Goal: Task Accomplishment & Management: Manage account settings

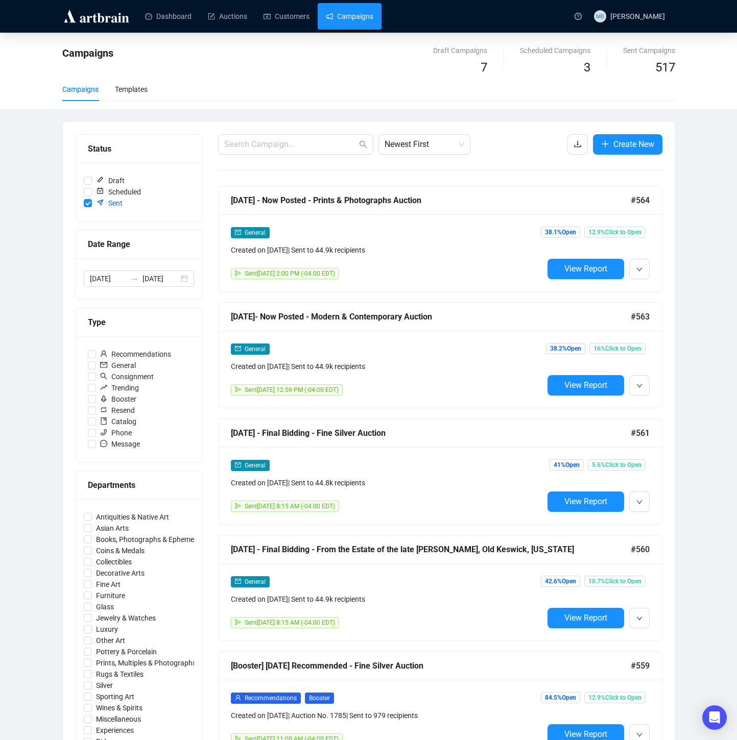
drag, startPoint x: 355, startPoint y: 22, endPoint x: 347, endPoint y: 22, distance: 7.7
click at [355, 22] on link "Campaigns" at bounding box center [349, 16] width 47 height 27
click at [289, 15] on link "Customers" at bounding box center [286, 16] width 46 height 27
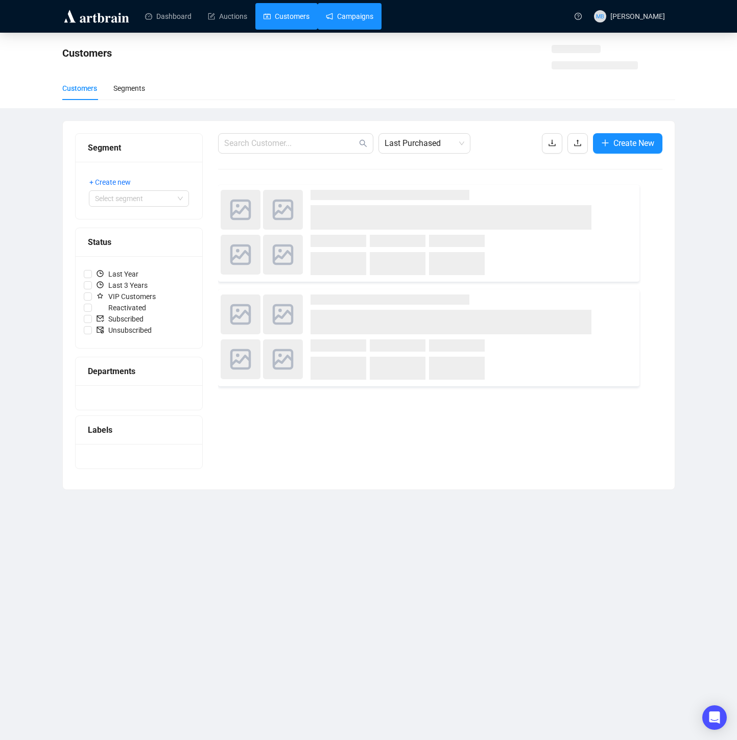
click at [358, 18] on link "Campaigns" at bounding box center [349, 16] width 47 height 27
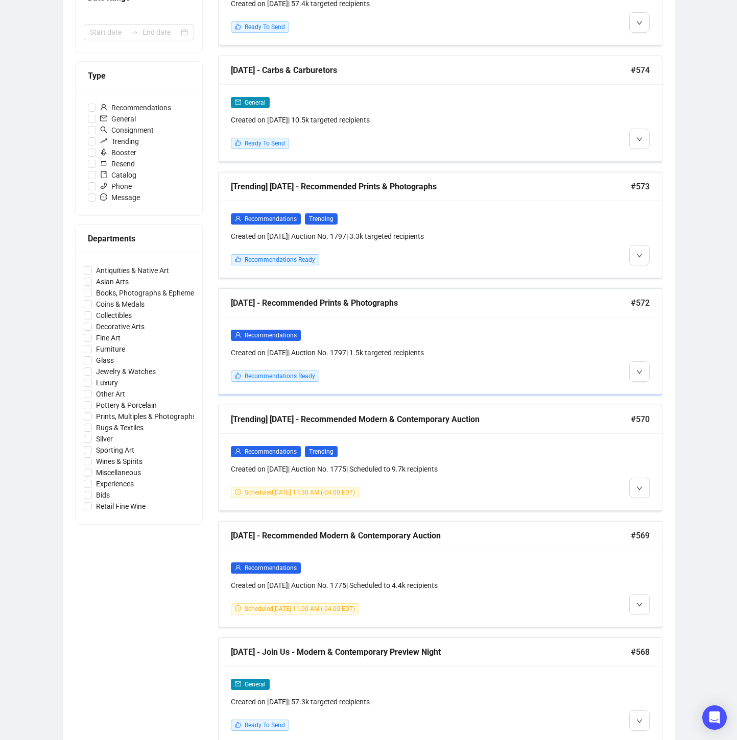
scroll to position [248, 0]
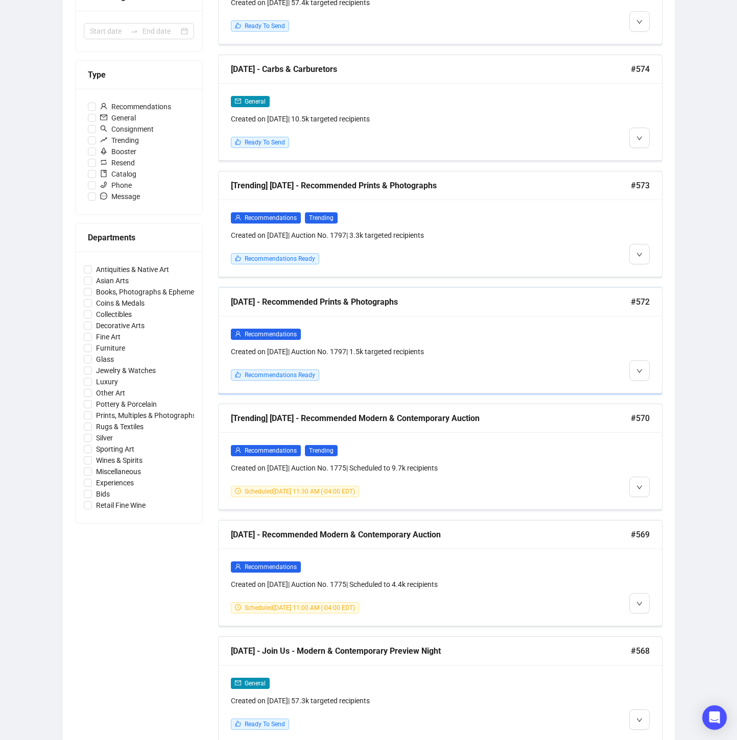
click at [548, 331] on div at bounding box center [596, 354] width 106 height 53
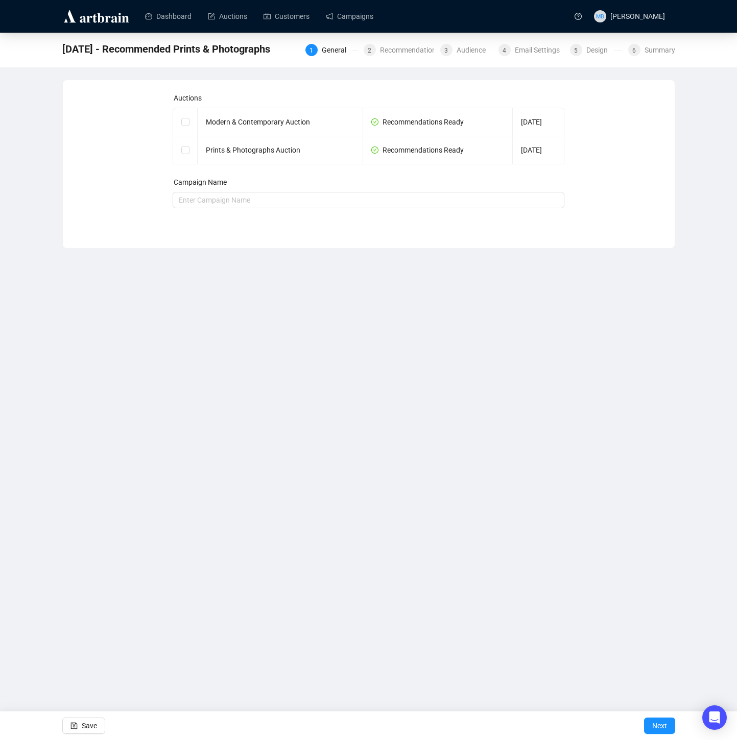
checkbox input "true"
type input "[DATE] - Recommended Prints & Photographs"
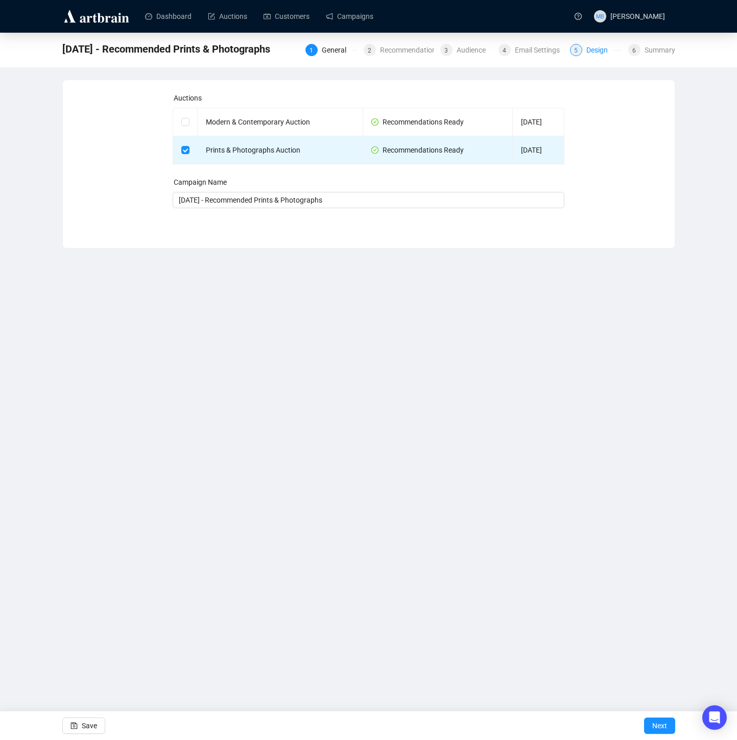
click at [594, 47] on div "Design" at bounding box center [600, 50] width 28 height 12
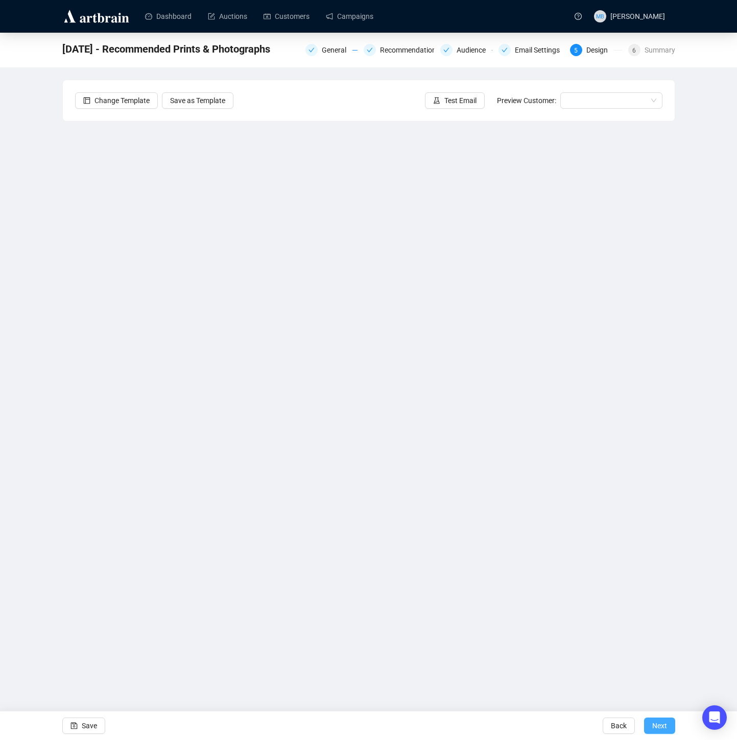
click at [655, 727] on span "Next" at bounding box center [659, 726] width 15 height 29
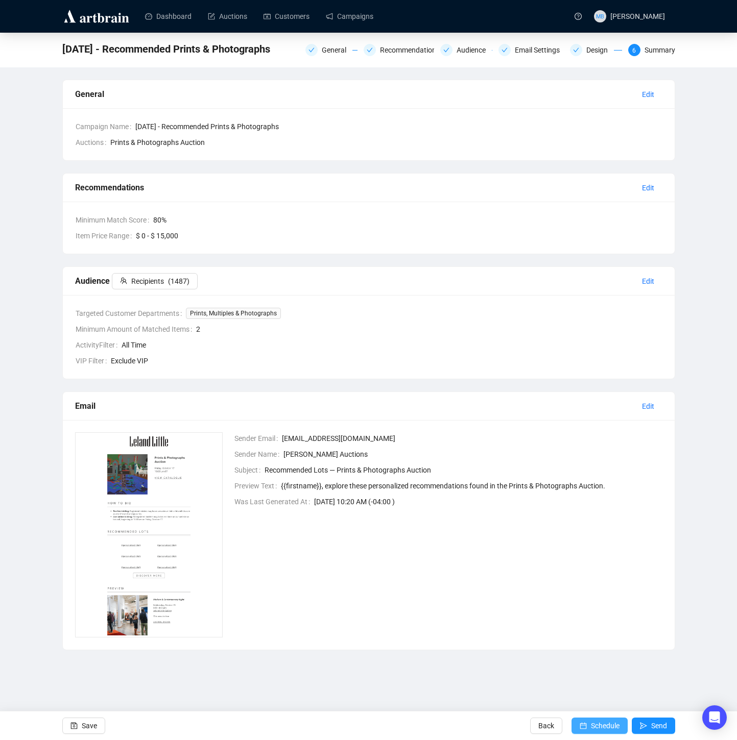
click at [593, 726] on span "Schedule" at bounding box center [605, 726] width 29 height 29
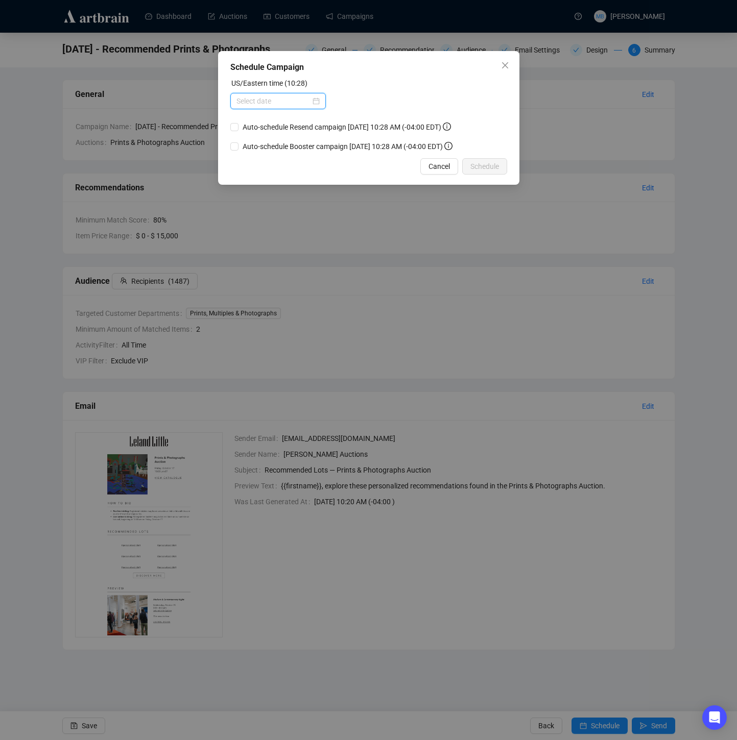
click at [293, 98] on input at bounding box center [273, 100] width 74 height 11
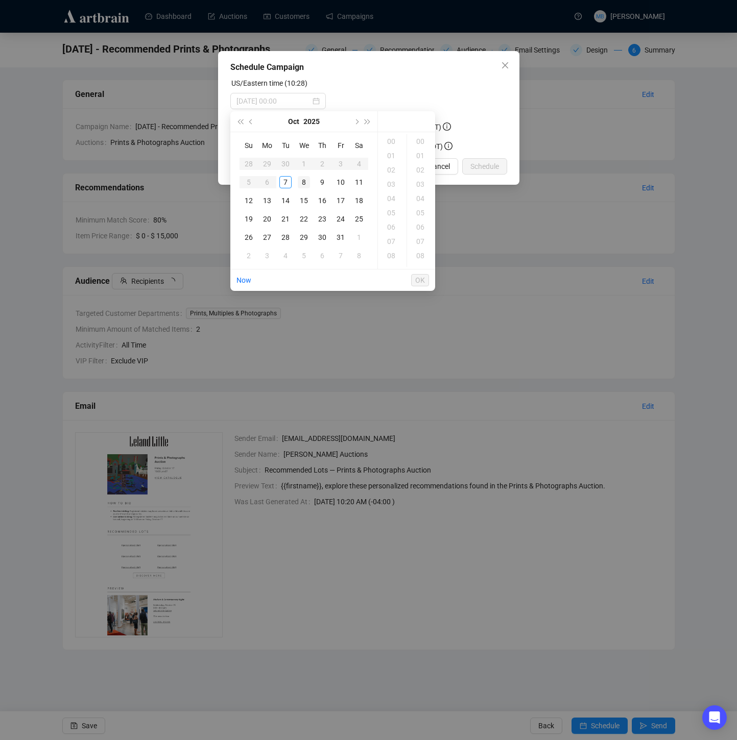
click at [302, 183] on div "8" at bounding box center [304, 182] width 12 height 12
click at [390, 253] on div "11" at bounding box center [392, 252] width 25 height 14
type input "2025-10-08 11:00"
click at [420, 280] on span "OK" at bounding box center [420, 280] width 10 height 19
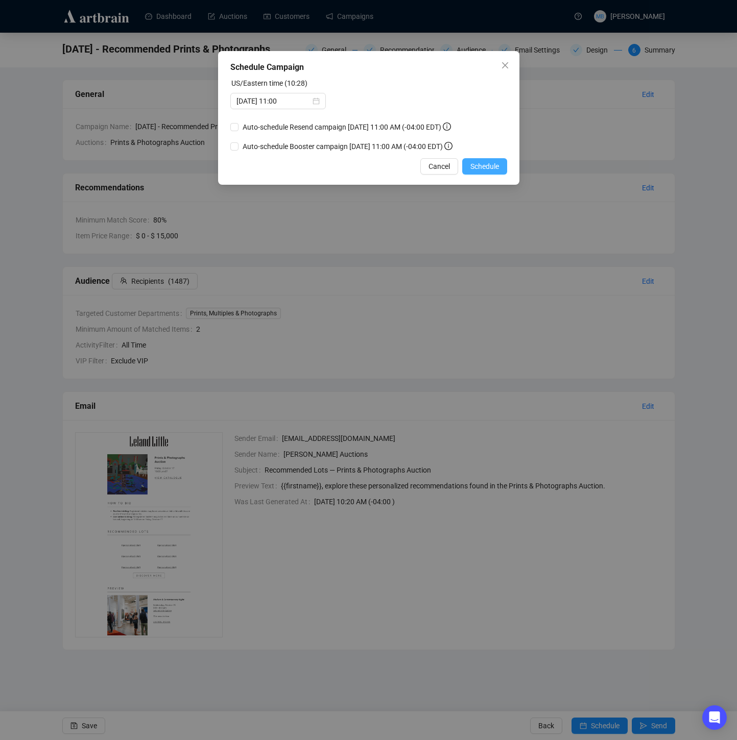
click at [481, 170] on span "Schedule" at bounding box center [484, 166] width 29 height 11
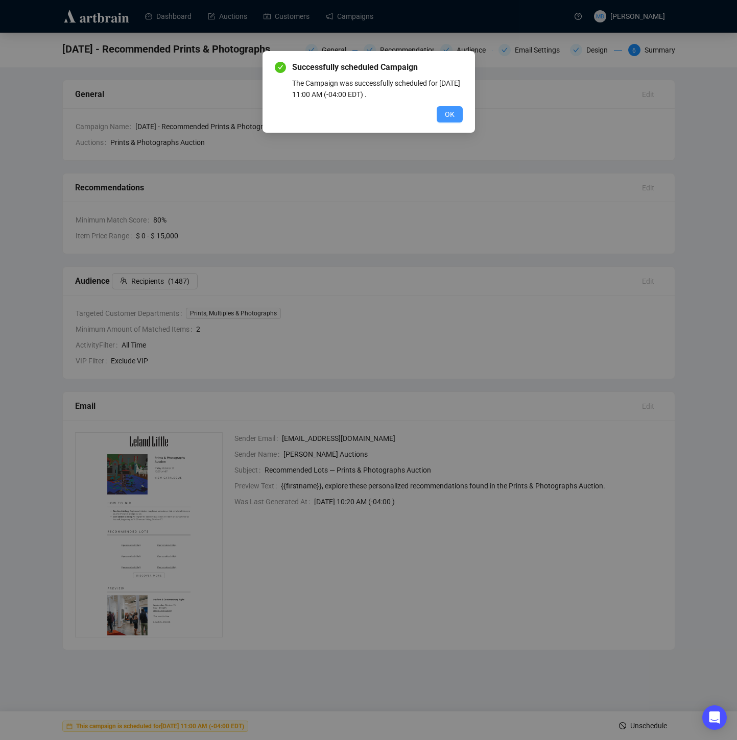
click at [454, 117] on button "OK" at bounding box center [450, 114] width 26 height 16
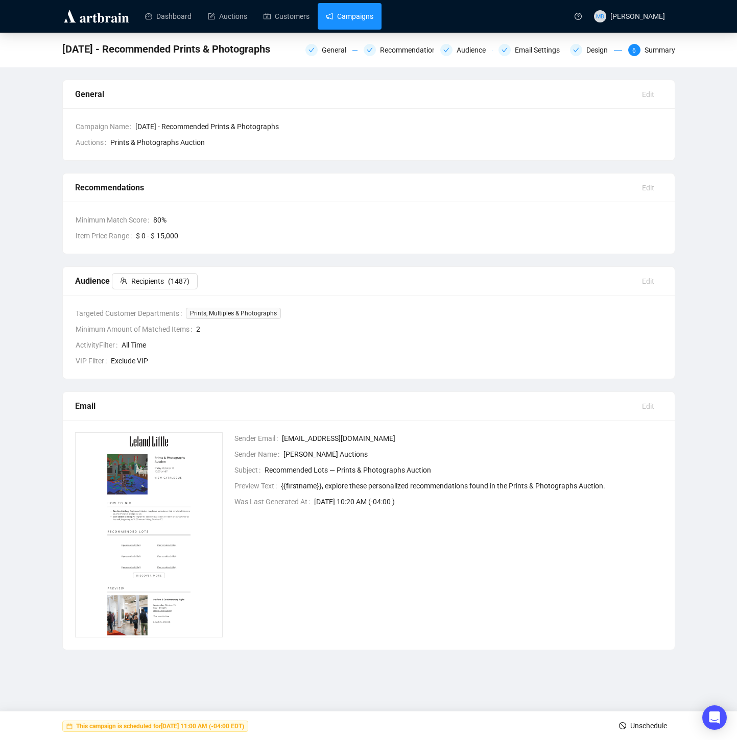
click at [355, 17] on link "Campaigns" at bounding box center [349, 16] width 47 height 27
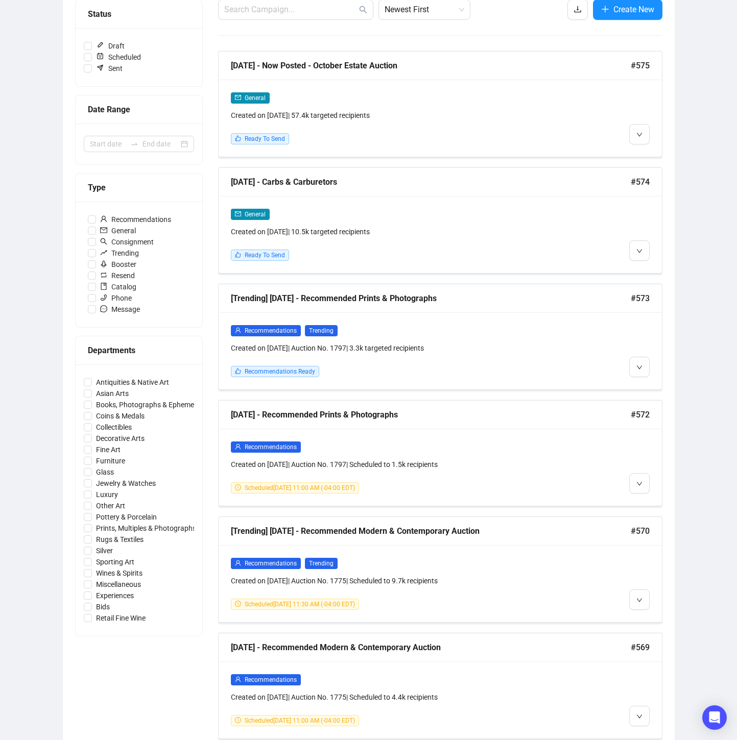
scroll to position [134, 0]
drag, startPoint x: 644, startPoint y: 367, endPoint x: 643, endPoint y: 372, distance: 5.1
click at [644, 367] on button "button" at bounding box center [639, 367] width 20 height 20
click at [552, 332] on div at bounding box center [596, 351] width 106 height 53
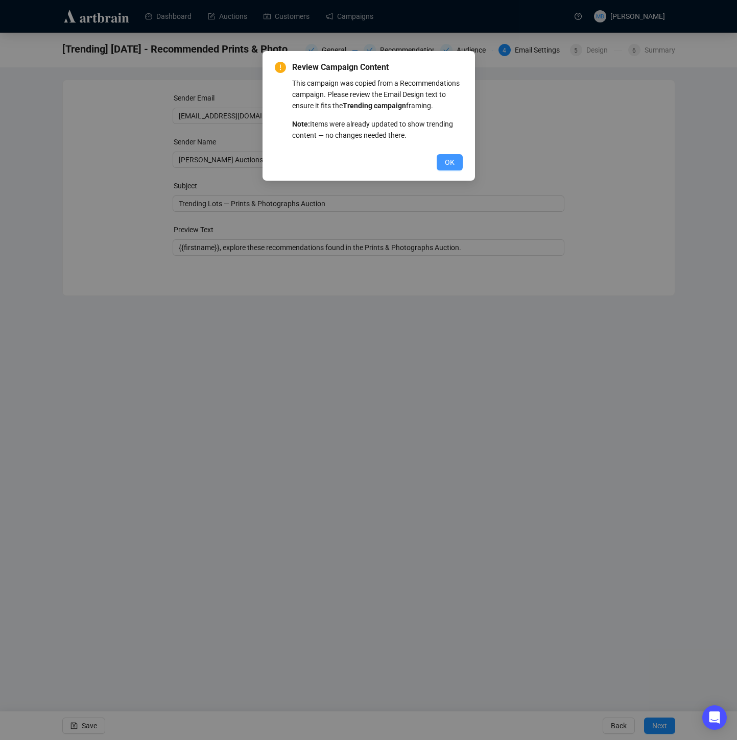
click at [446, 168] on span "OK" at bounding box center [450, 162] width 10 height 11
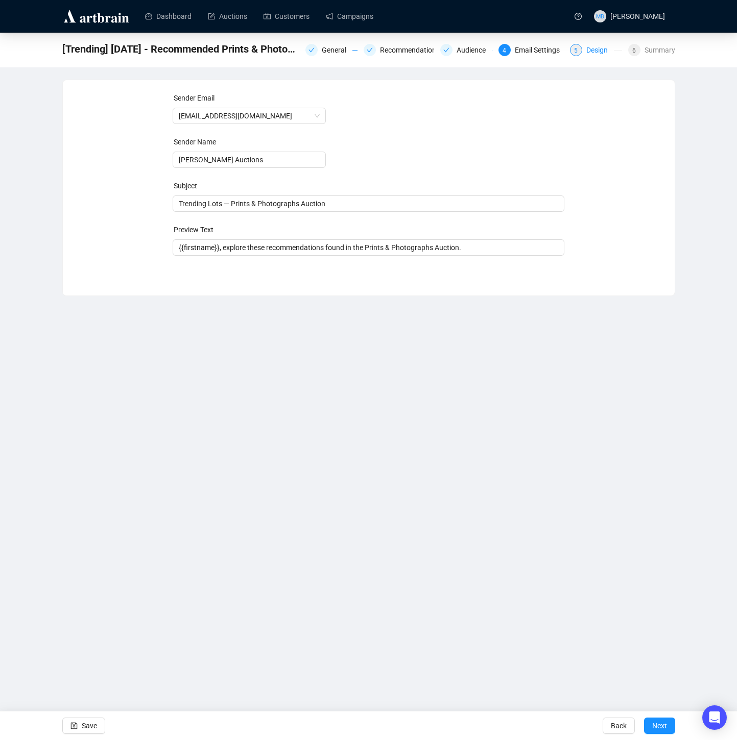
click at [594, 51] on div "Design" at bounding box center [600, 50] width 28 height 12
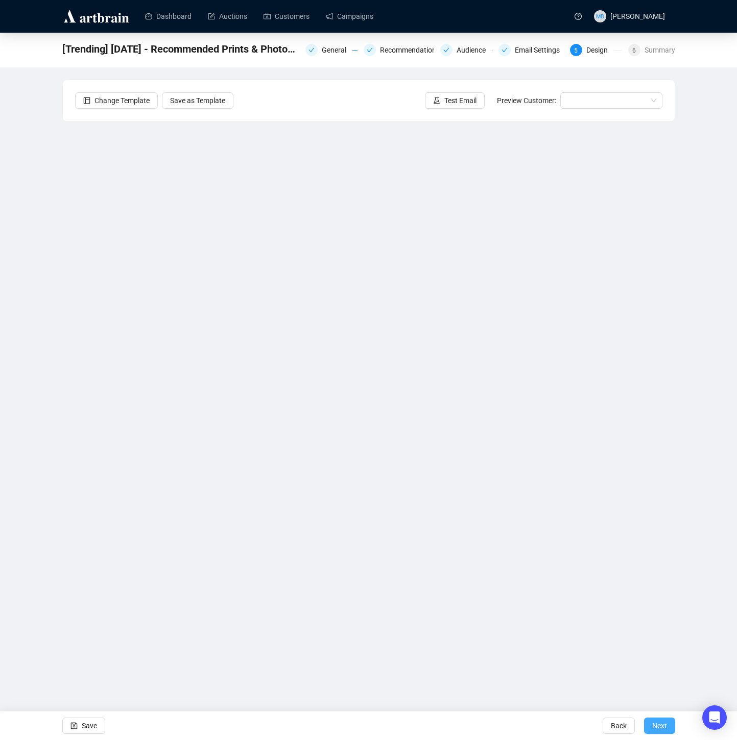
click at [649, 723] on button "Next" at bounding box center [659, 726] width 31 height 16
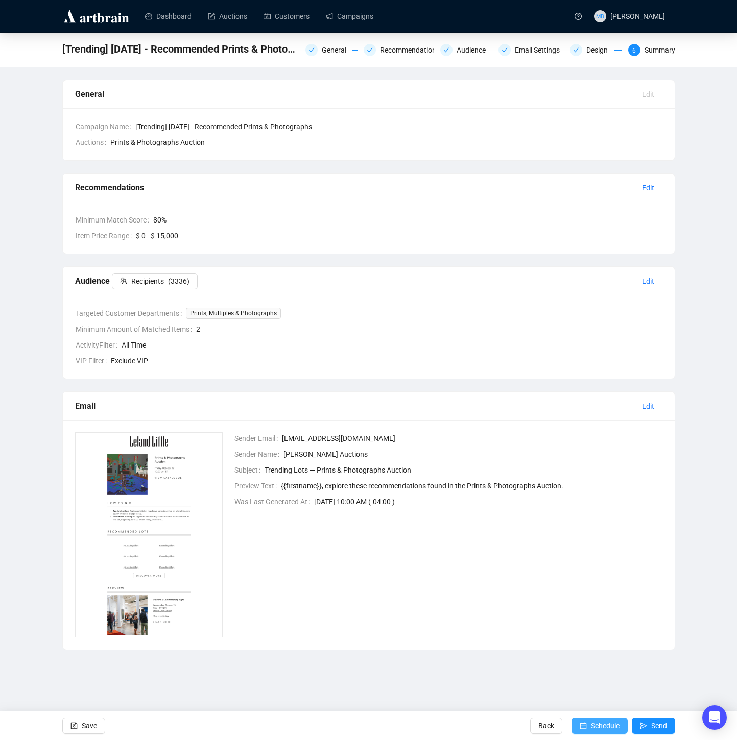
click at [595, 722] on span "Schedule" at bounding box center [605, 726] width 29 height 29
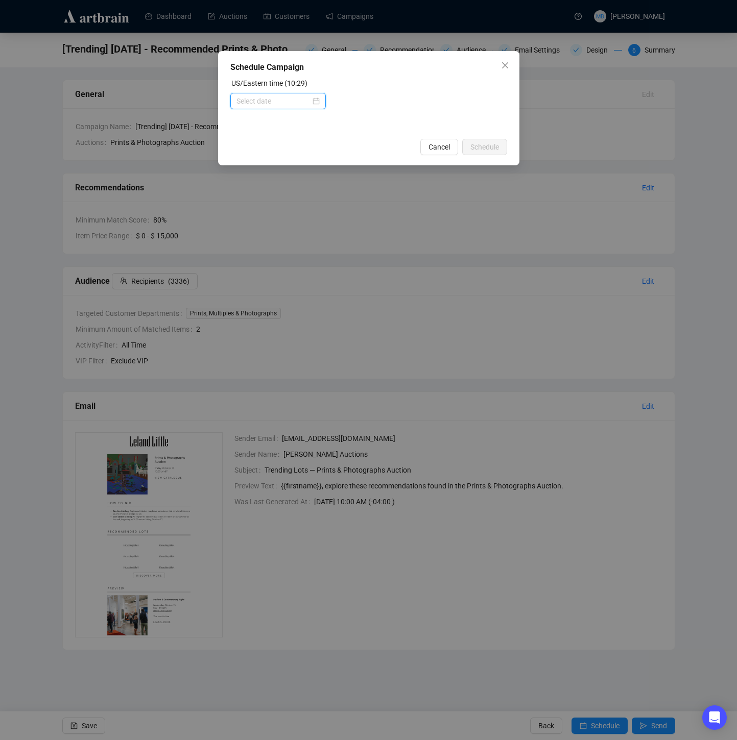
click at [283, 101] on input at bounding box center [273, 100] width 74 height 11
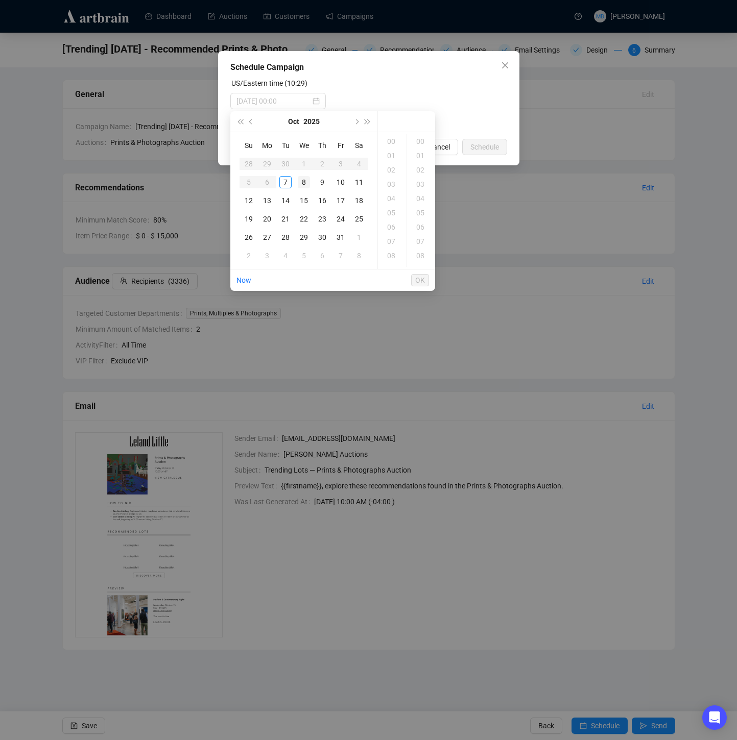
click at [306, 187] on div "8" at bounding box center [304, 182] width 12 height 12
click at [392, 245] on div "11" at bounding box center [392, 245] width 25 height 14
click at [422, 220] on div "30" at bounding box center [421, 219] width 25 height 14
type input "2025-10-08 11:30"
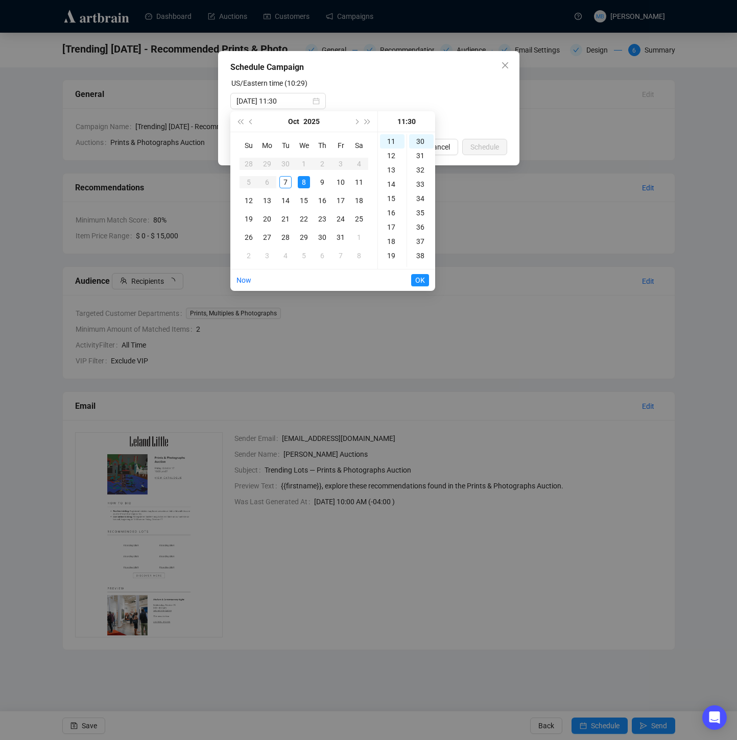
scroll to position [429, 0]
click at [418, 280] on span "OK" at bounding box center [420, 280] width 10 height 19
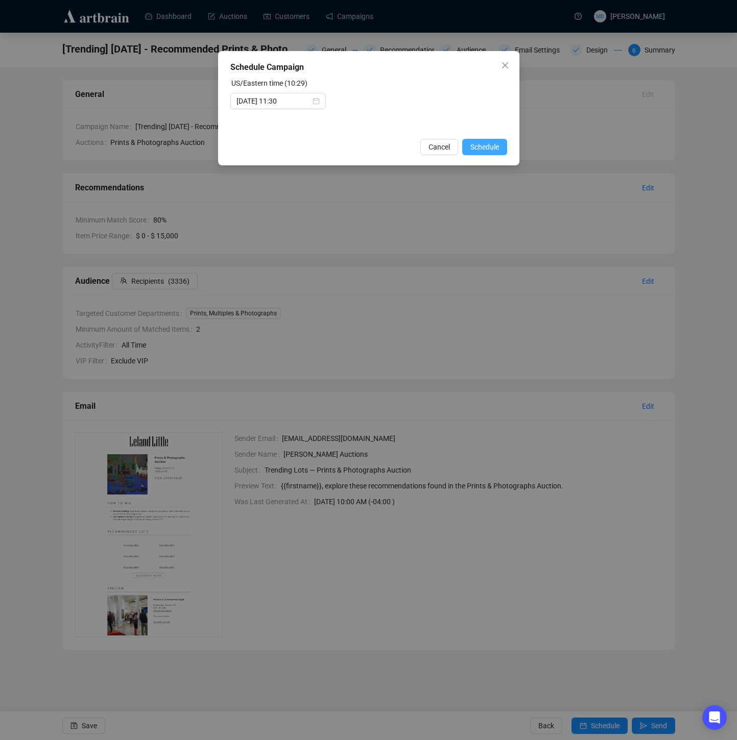
click at [482, 149] on span "Schedule" at bounding box center [484, 146] width 29 height 11
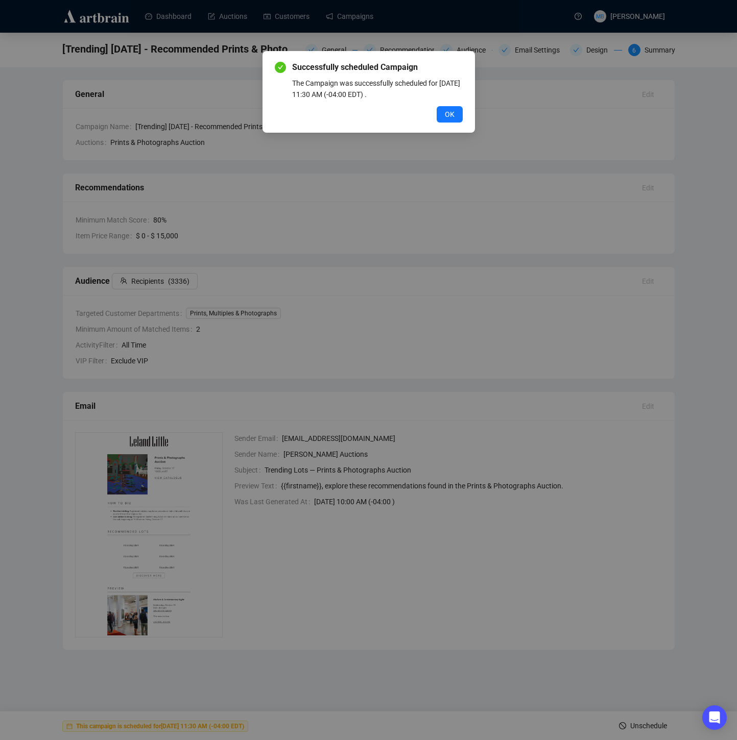
click at [450, 126] on div "Successfully scheduled Campaign The Campaign was successfully scheduled for Oct…" at bounding box center [368, 92] width 212 height 82
drag, startPoint x: 450, startPoint y: 118, endPoint x: 448, endPoint y: 113, distance: 5.5
click at [450, 118] on span "OK" at bounding box center [450, 114] width 10 height 11
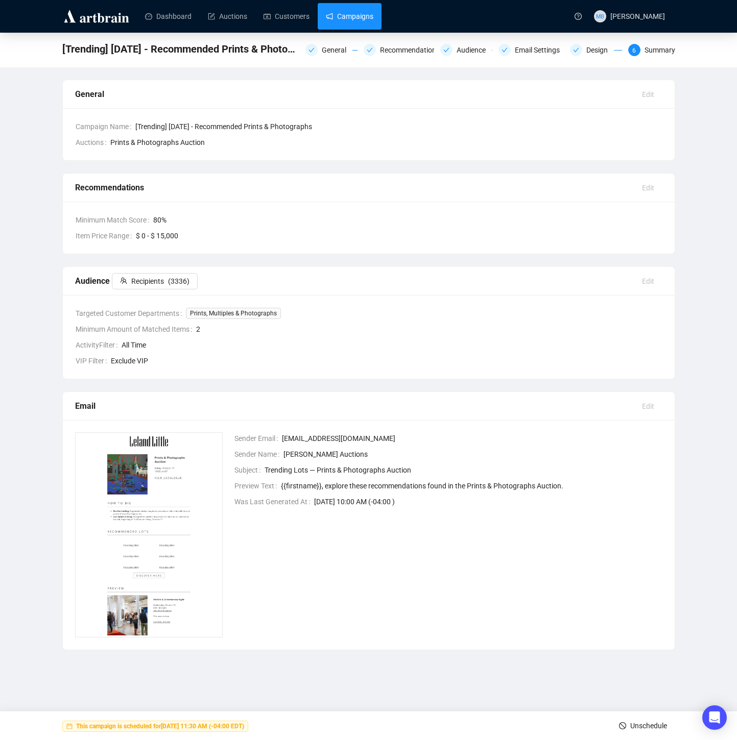
click at [350, 8] on link "Campaigns" at bounding box center [349, 16] width 47 height 27
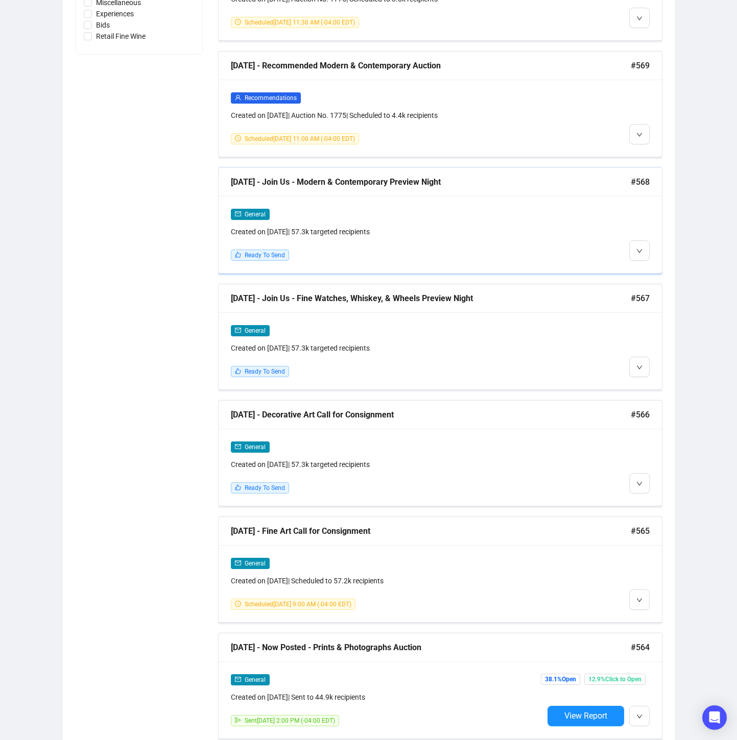
scroll to position [716, 0]
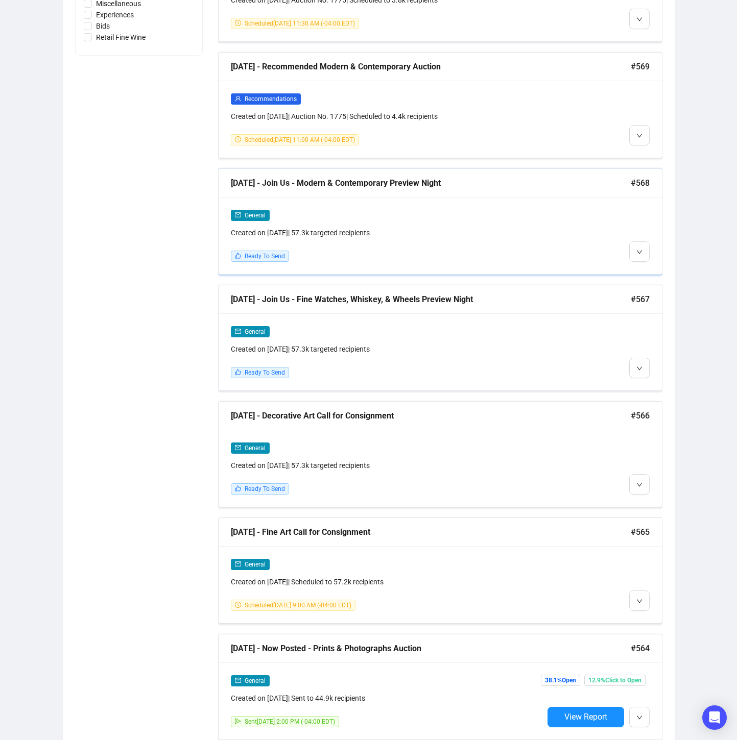
click at [578, 238] on div at bounding box center [596, 235] width 106 height 53
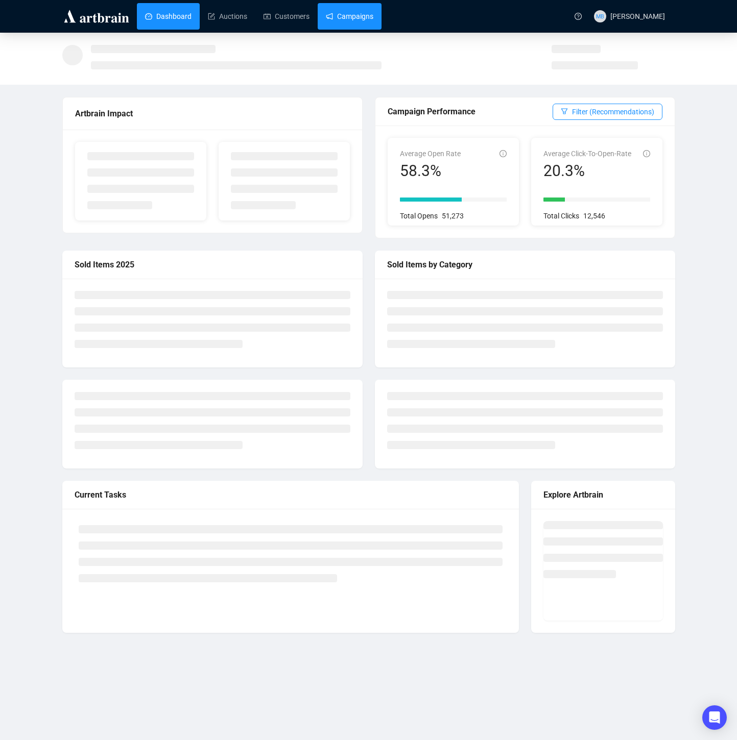
click at [363, 25] on link "Campaigns" at bounding box center [349, 16] width 47 height 27
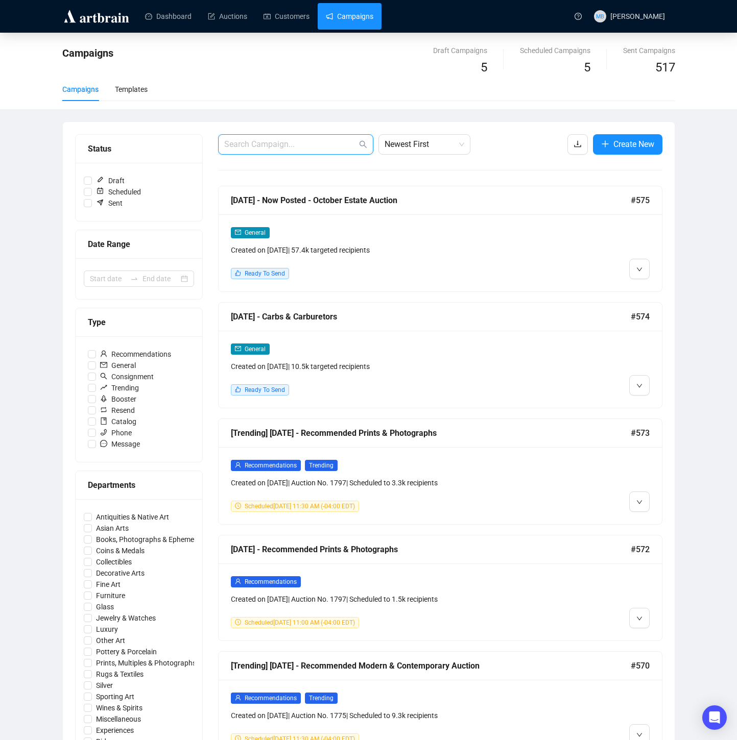
click at [285, 142] on input "text" at bounding box center [290, 144] width 133 height 12
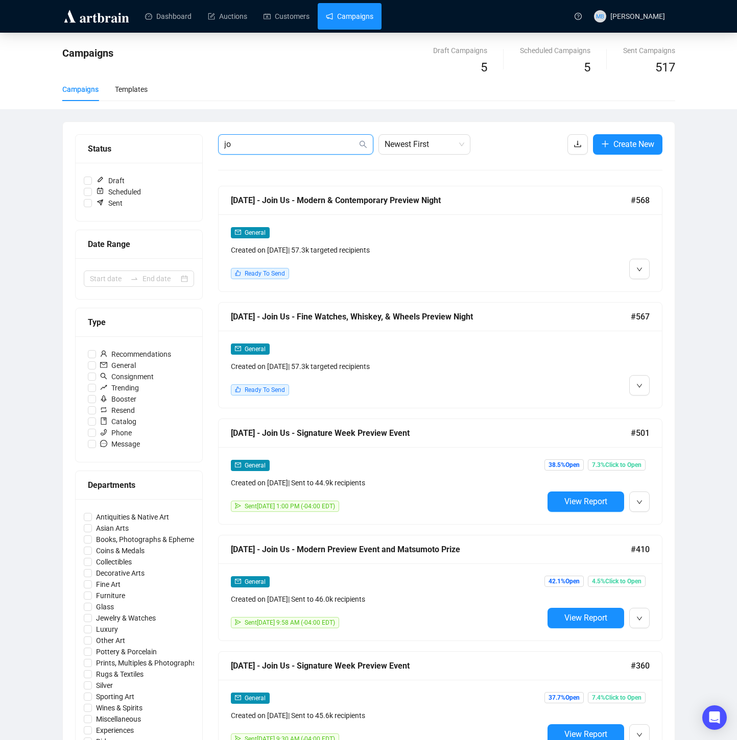
type input "j"
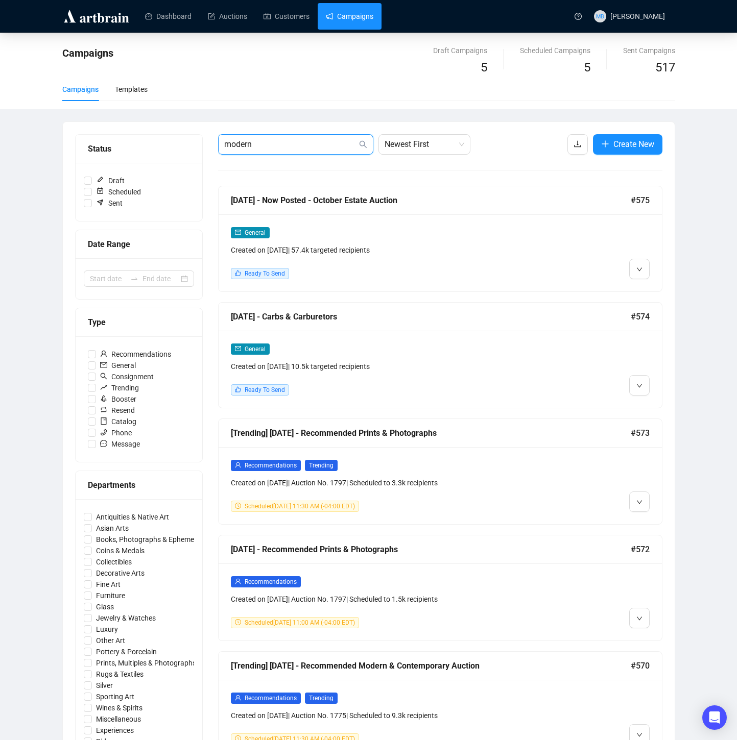
type input "modern"
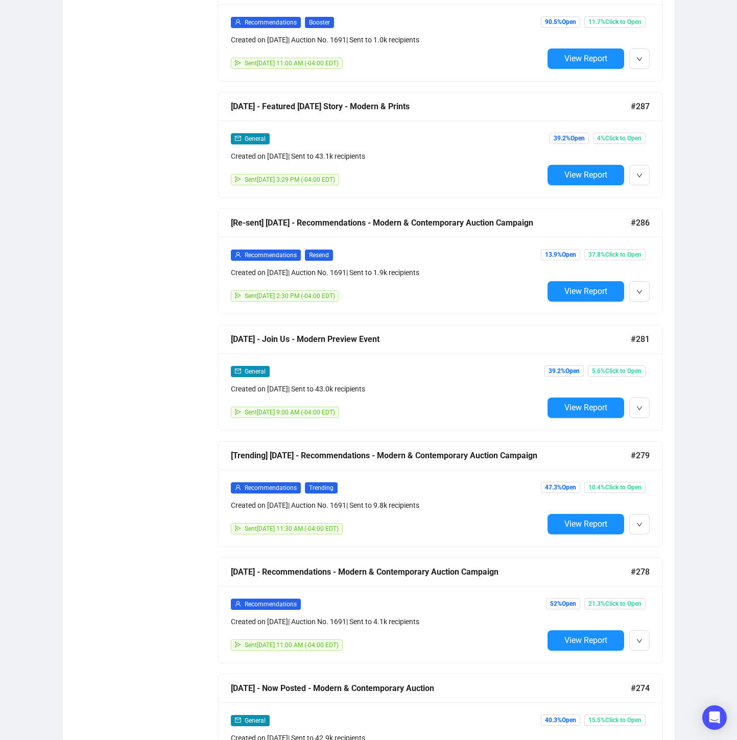
scroll to position [1958, 0]
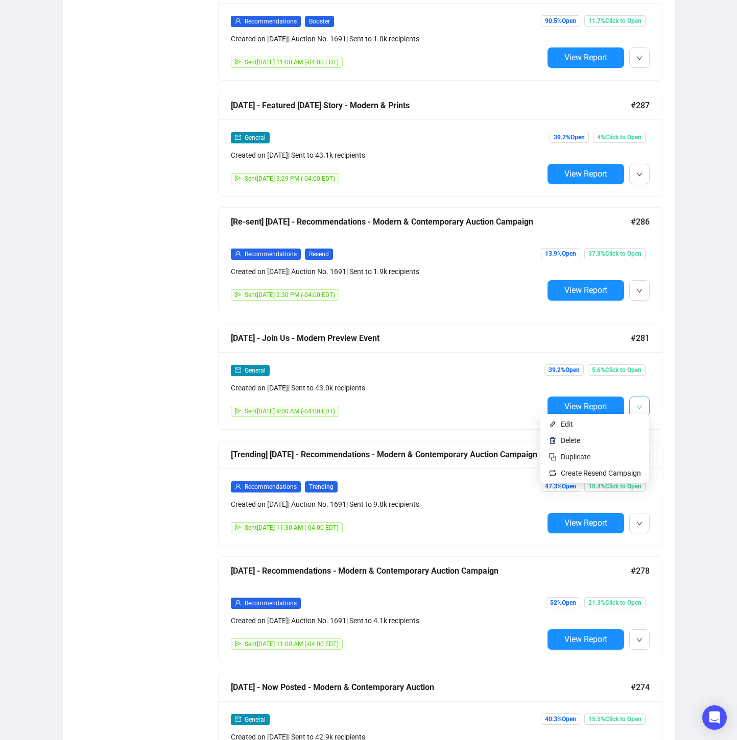
click at [634, 404] on button "button" at bounding box center [639, 407] width 20 height 20
click at [467, 374] on div "General Created on [DATE] | Sent to 43.0k recipients" at bounding box center [387, 379] width 313 height 29
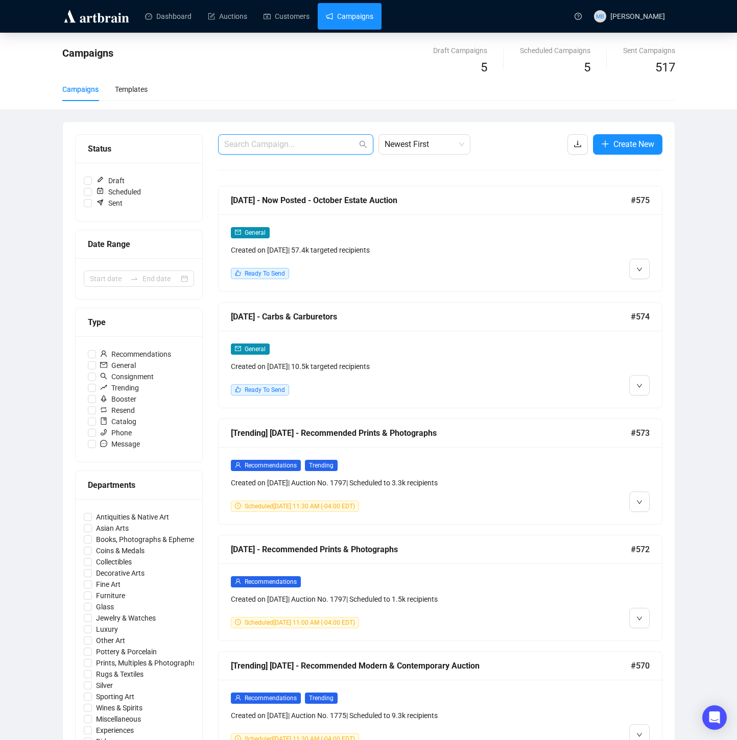
click at [273, 141] on input "text" at bounding box center [290, 144] width 133 height 12
type input "modern"
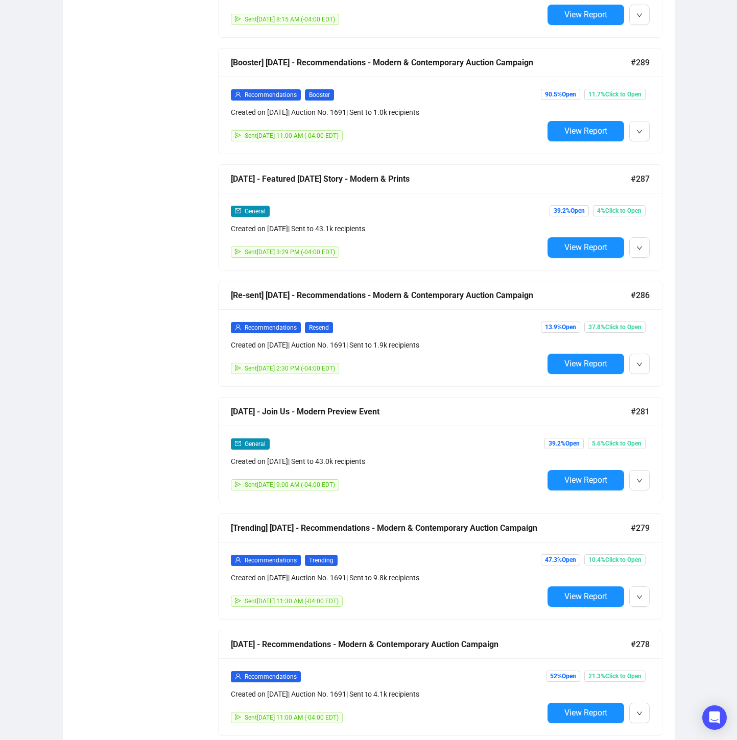
scroll to position [1884, 0]
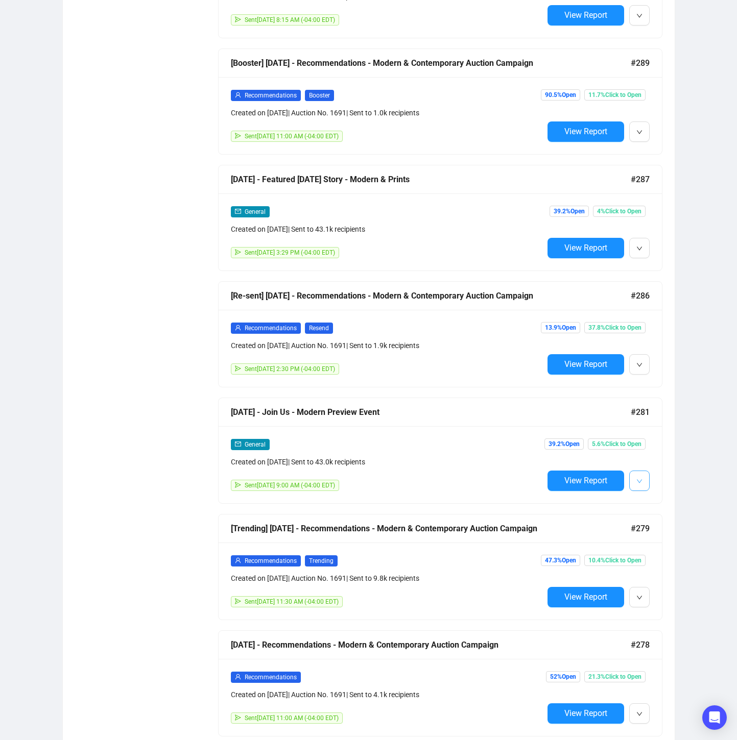
click at [635, 481] on button "button" at bounding box center [639, 481] width 20 height 20
click at [592, 530] on span "Duplicate" at bounding box center [601, 530] width 80 height 11
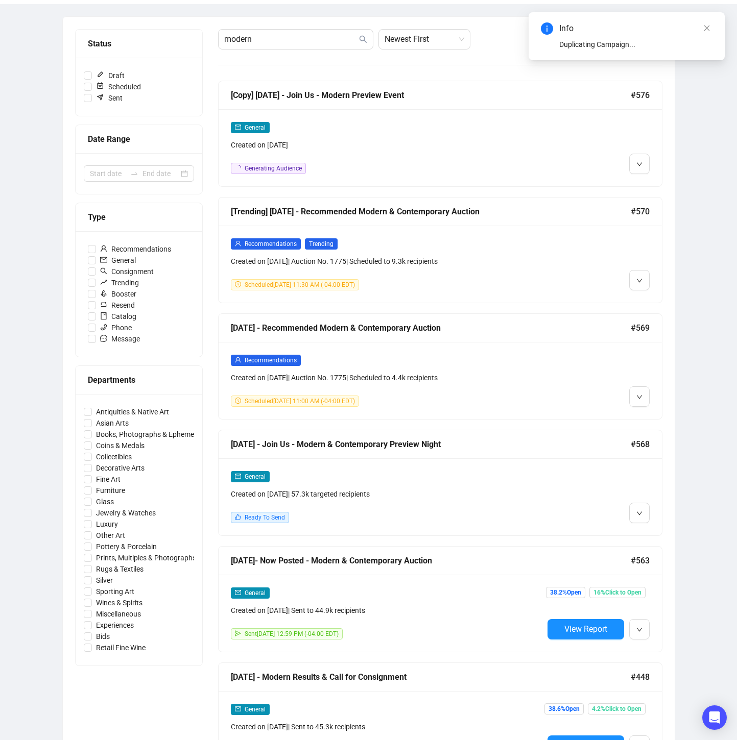
scroll to position [0, 0]
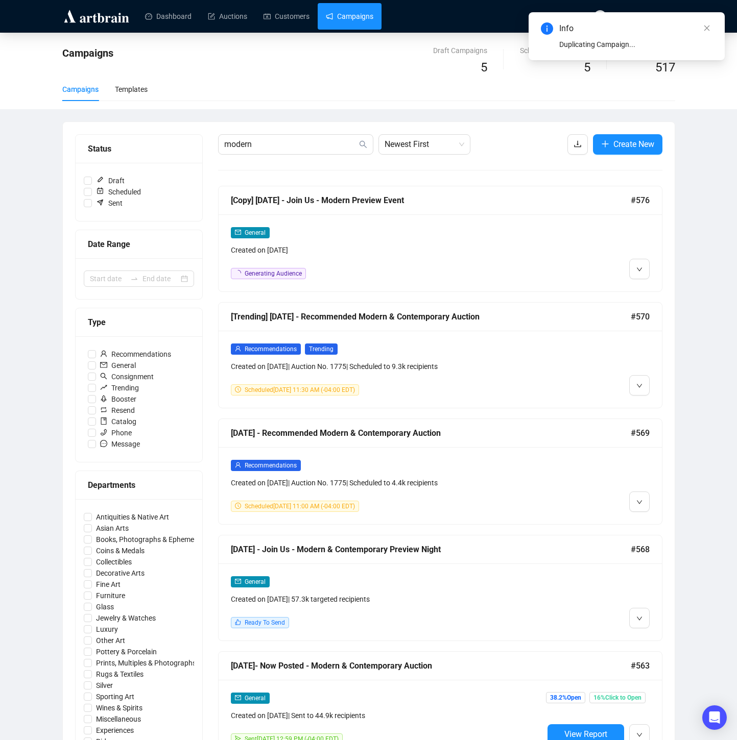
click at [424, 246] on div "Created on [DATE]" at bounding box center [387, 250] width 313 height 11
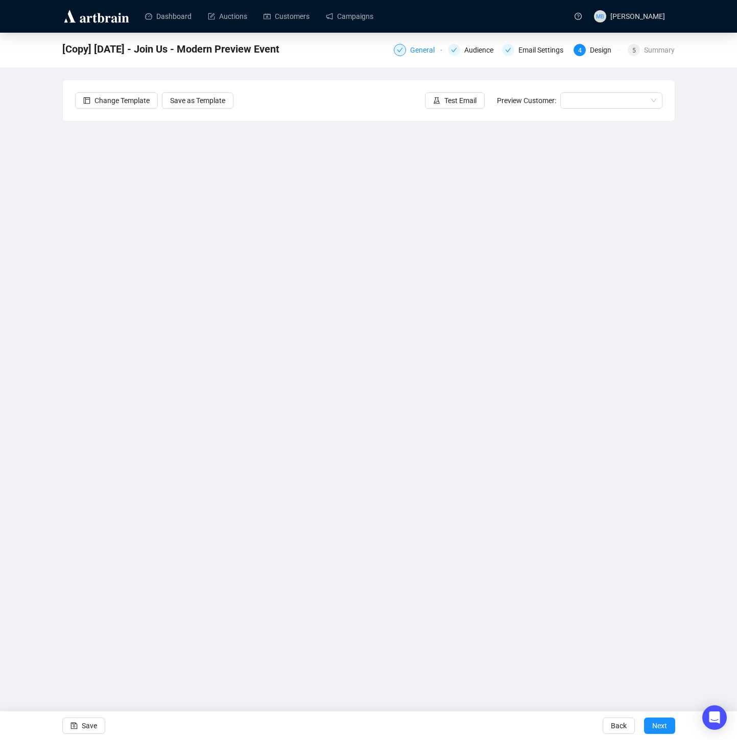
click at [410, 53] on div "General" at bounding box center [425, 50] width 31 height 12
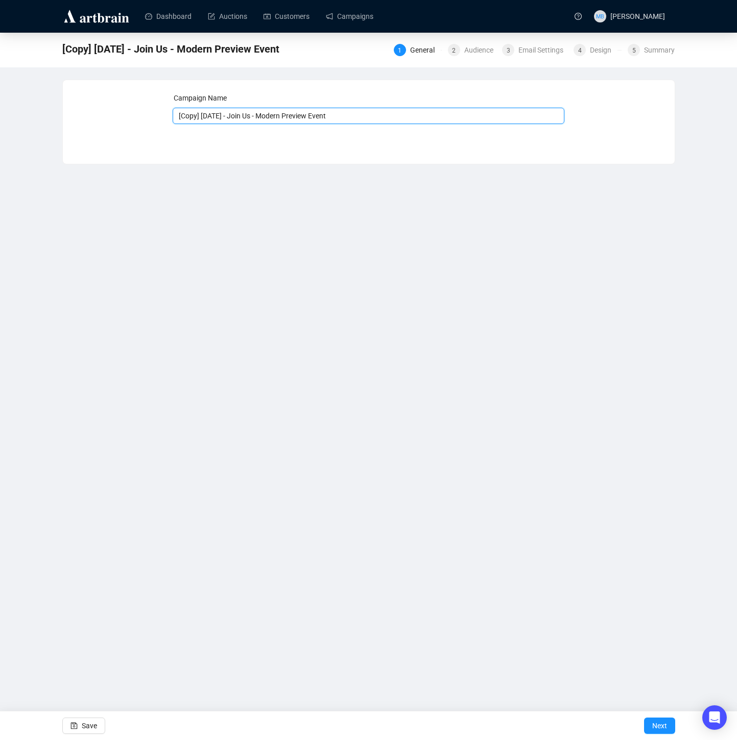
drag, startPoint x: 240, startPoint y: 115, endPoint x: 158, endPoint y: 112, distance: 81.8
click at [158, 112] on div "Campaign Name [Copy] [DATE] - Join Us - Modern Preview Event Save Next" at bounding box center [368, 114] width 587 height 44
type input "[DATE] - Join Us - Modern Preview Event"
click at [82, 727] on span "Save" at bounding box center [89, 726] width 15 height 29
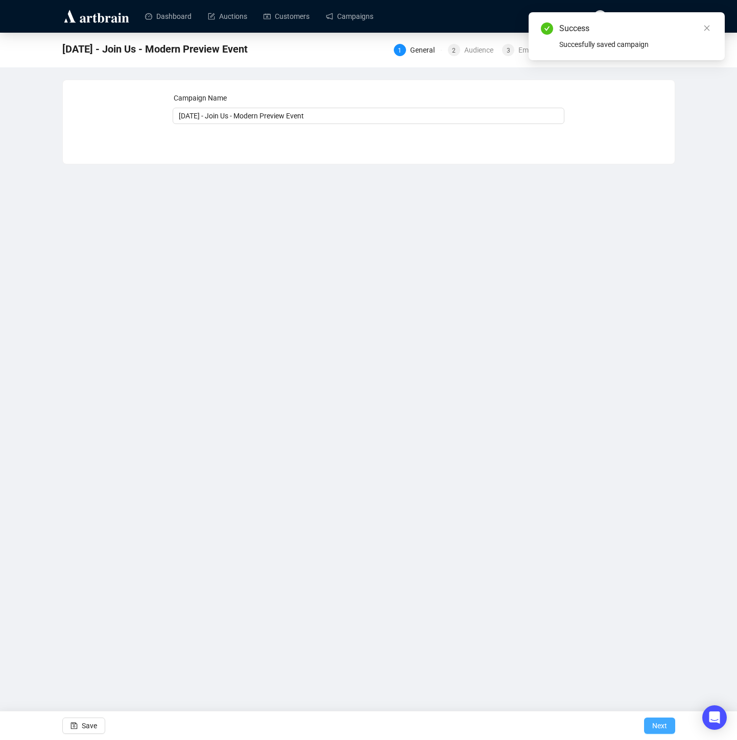
click at [659, 728] on span "Next" at bounding box center [659, 726] width 15 height 29
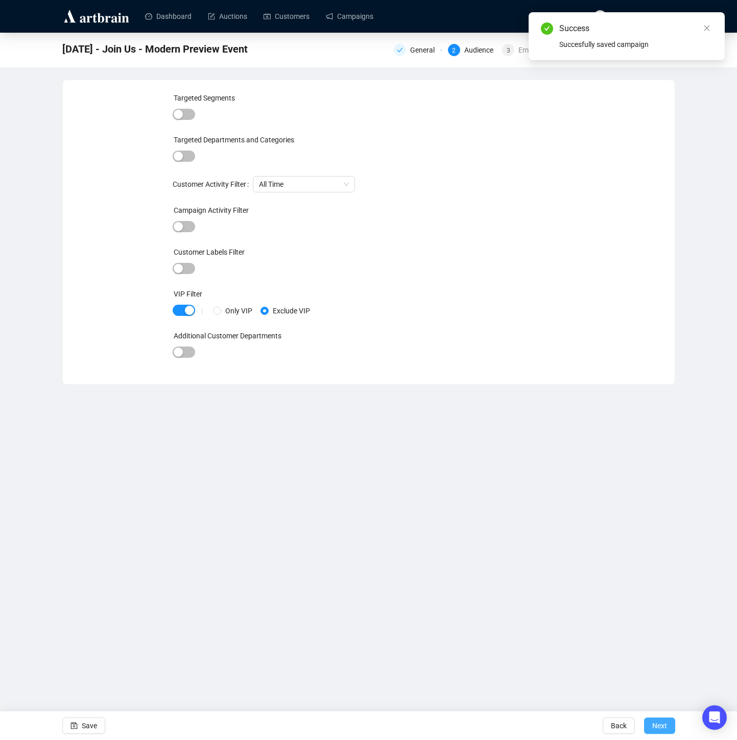
click at [659, 728] on span "Next" at bounding box center [659, 726] width 15 height 29
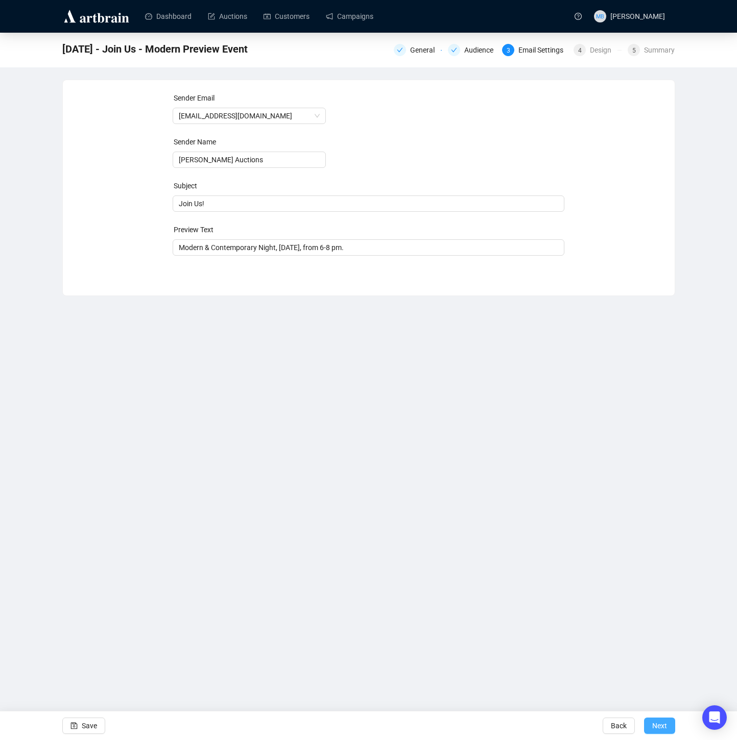
click at [652, 725] on span "Next" at bounding box center [659, 726] width 15 height 29
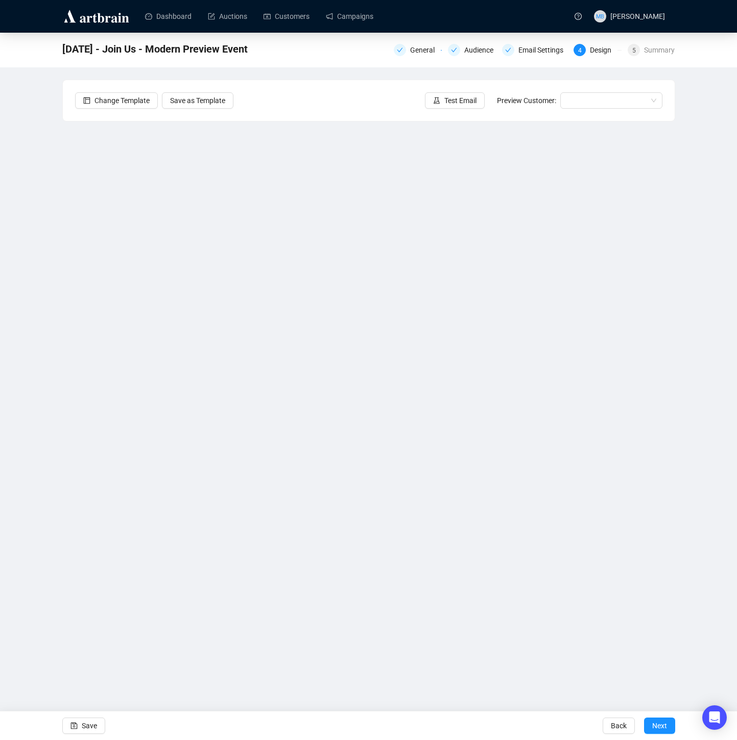
click at [695, 445] on div "[DATE] - Join Us - Modern Preview Event General Audience Email Settings 4 Desig…" at bounding box center [368, 307] width 737 height 548
click at [705, 479] on div "[DATE] - Join Us - Modern Preview Event General Audience Email Settings 4 Desig…" at bounding box center [368, 307] width 737 height 548
click at [691, 479] on div "[DATE] - Join Us - Modern Preview Event General Audience Email Settings 4 Desig…" at bounding box center [368, 307] width 737 height 548
click at [704, 450] on div "[DATE] - Join Us - Modern Preview Event General Audience Email Settings 4 Desig…" at bounding box center [368, 307] width 737 height 548
click at [708, 328] on div "[DATE] - Join Us - Modern Preview Event General Audience Email Settings 4 Desig…" at bounding box center [368, 307] width 737 height 548
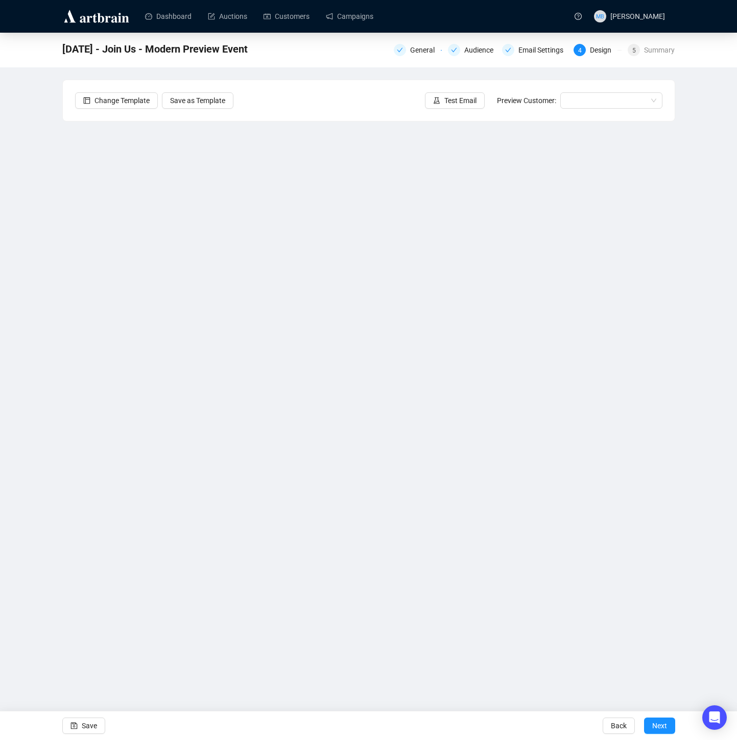
drag, startPoint x: 708, startPoint y: 454, endPoint x: 696, endPoint y: 452, distance: 12.4
click at [708, 454] on div "[DATE] - Join Us - Modern Preview Event General Audience Email Settings 4 Desig…" at bounding box center [368, 307] width 737 height 548
click at [81, 727] on button "Save" at bounding box center [83, 726] width 43 height 16
click at [693, 443] on div "[DATE] - Join Us - Modern Preview Event General Audience Email Settings 4 Desig…" at bounding box center [368, 307] width 737 height 548
click at [88, 730] on span "Save" at bounding box center [89, 726] width 15 height 29
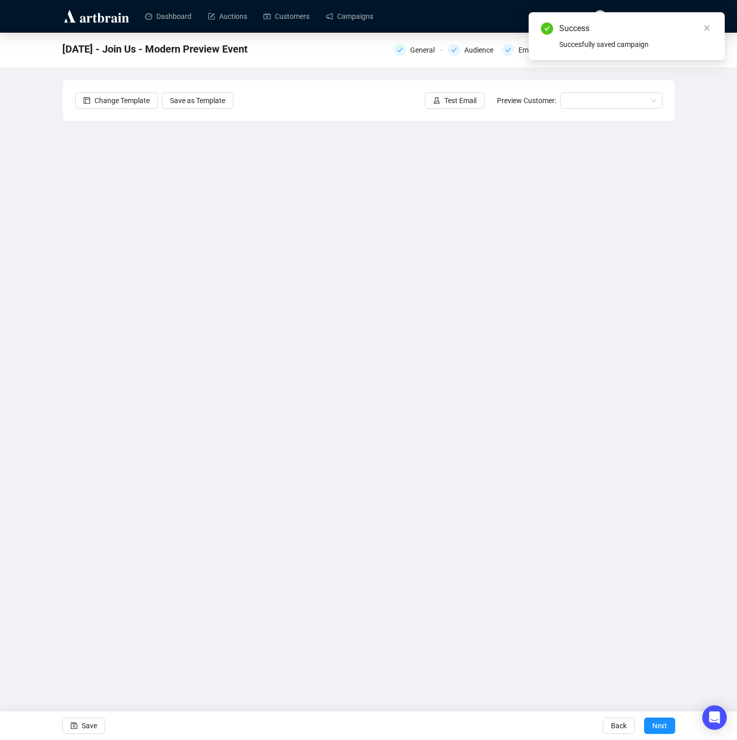
drag, startPoint x: 467, startPoint y: 100, endPoint x: 278, endPoint y: 102, distance: 188.9
click at [274, 104] on div "Change Template Save as Template Test Email Preview Customer:" at bounding box center [369, 100] width 612 height 41
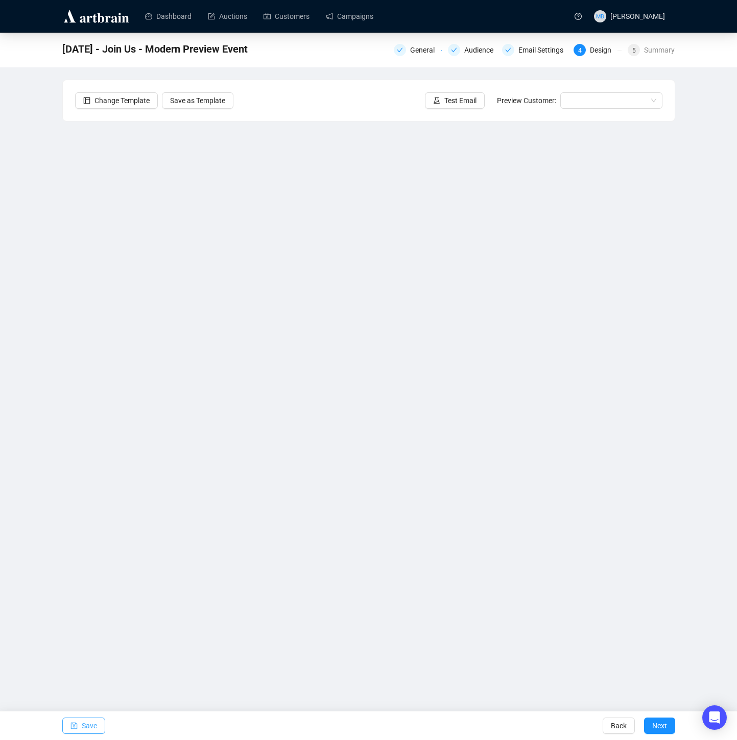
click at [85, 728] on span "Save" at bounding box center [89, 726] width 15 height 29
drag, startPoint x: 84, startPoint y: 723, endPoint x: 107, endPoint y: 674, distance: 53.9
click at [85, 723] on span "Save" at bounding box center [89, 726] width 15 height 29
click at [700, 346] on div "[DATE] - Join Us - Modern Preview Event General Audience Email Settings 4 Desig…" at bounding box center [368, 307] width 737 height 548
click at [85, 727] on span "Save" at bounding box center [89, 726] width 15 height 29
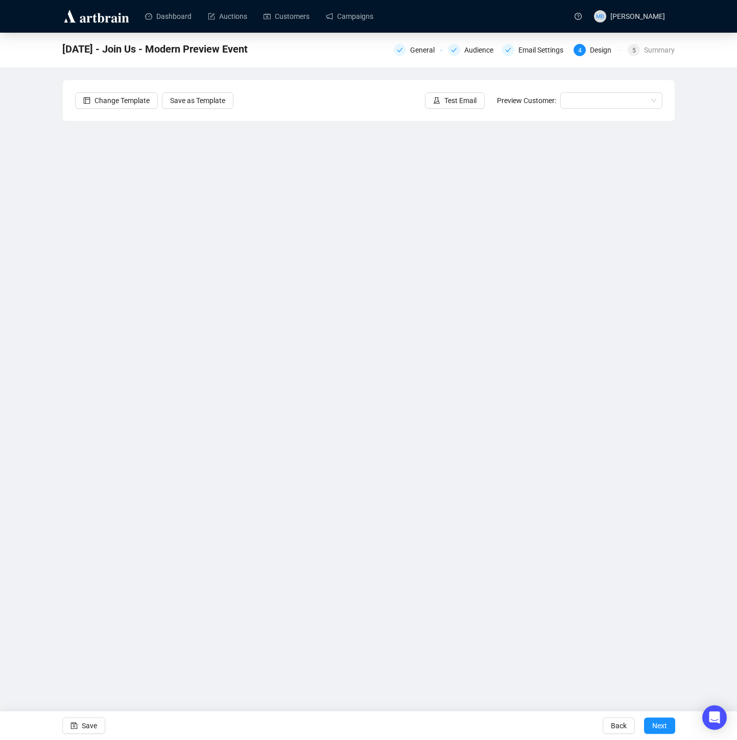
click at [708, 390] on div "[DATE] - Join Us - Modern Preview Event General Audience Email Settings 4 Desig…" at bounding box center [368, 307] width 737 height 548
click at [84, 725] on span "Save" at bounding box center [89, 726] width 15 height 29
click at [541, 53] on div "Email Settings" at bounding box center [543, 50] width 51 height 12
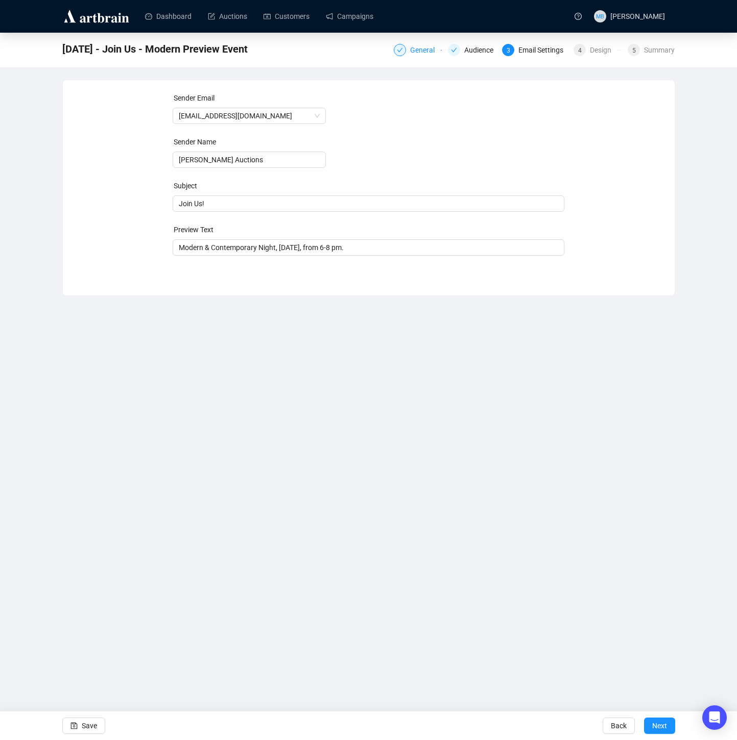
click at [418, 55] on div "General" at bounding box center [425, 50] width 31 height 12
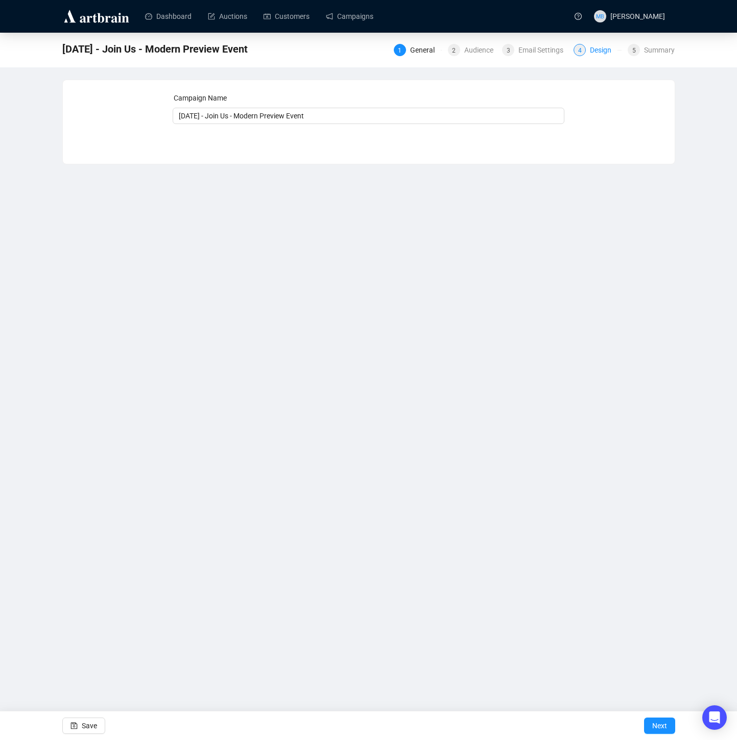
click at [591, 51] on div "Design" at bounding box center [604, 50] width 28 height 12
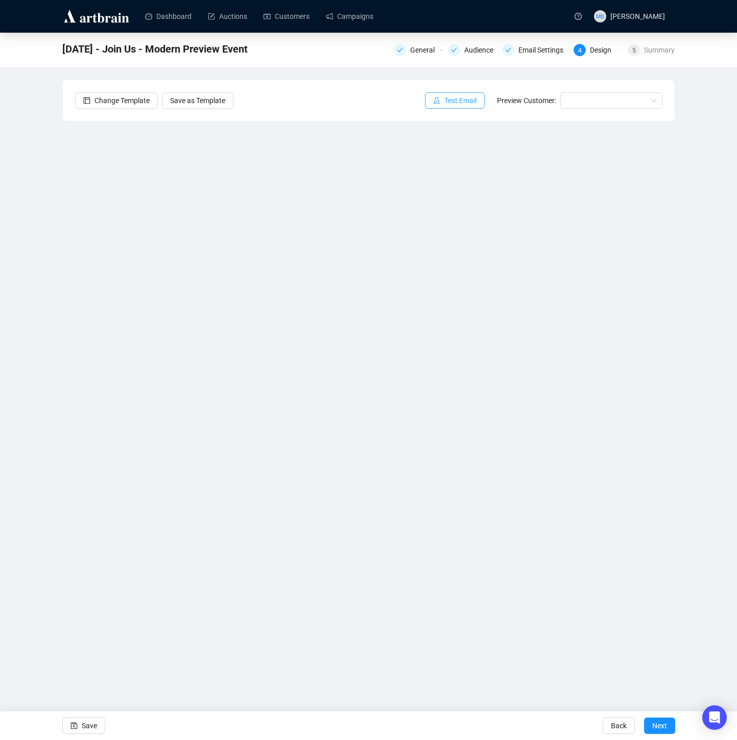
click at [444, 99] on span "Test Email" at bounding box center [460, 100] width 32 height 11
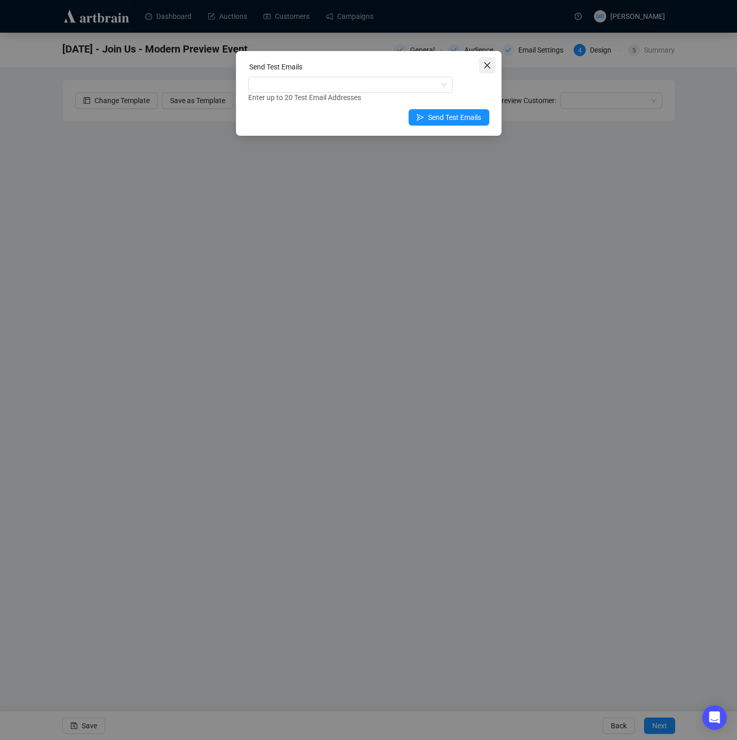
click at [489, 68] on icon "close" at bounding box center [487, 65] width 6 height 6
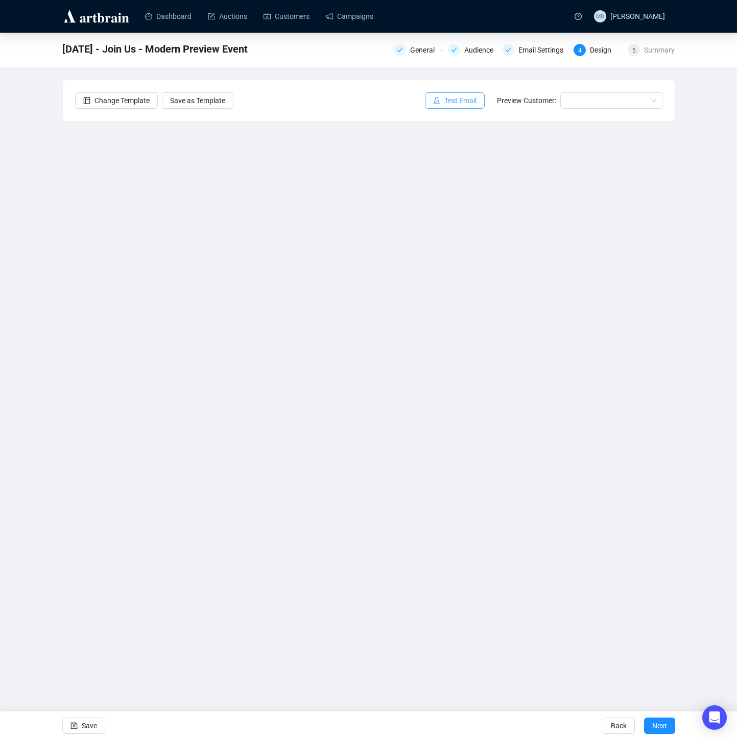
click at [461, 99] on span "Test Email" at bounding box center [460, 100] width 32 height 11
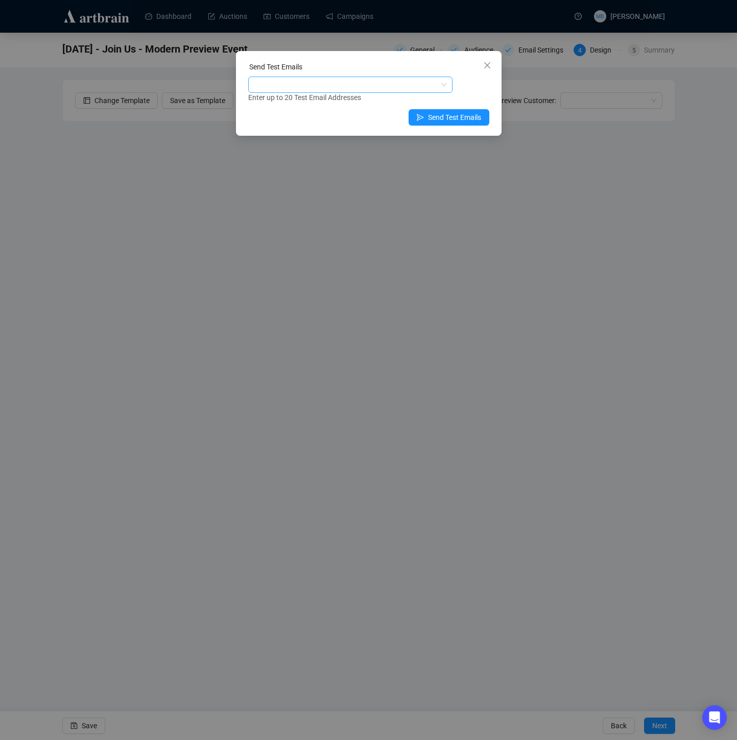
click at [387, 84] on div at bounding box center [344, 85] width 189 height 14
type input "luke"
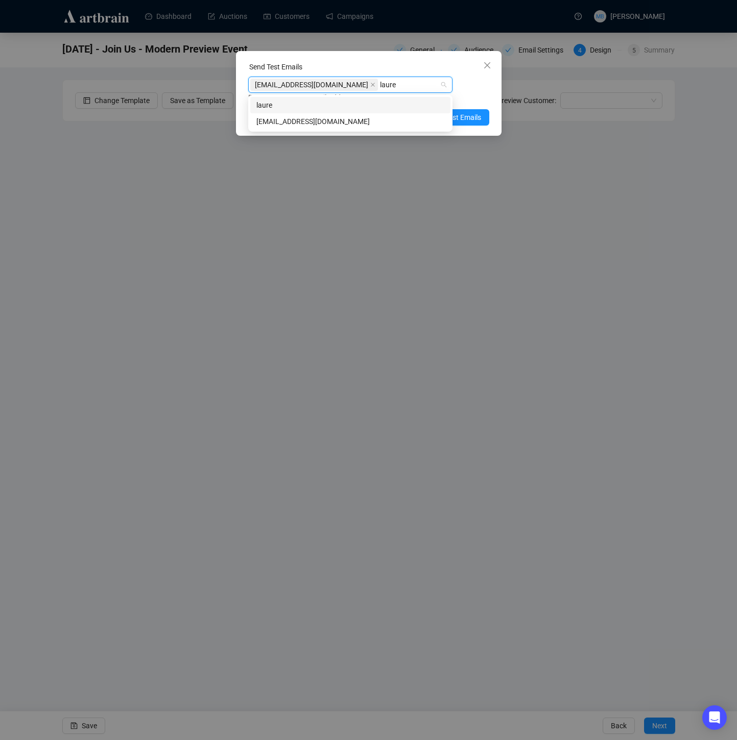
type input "lauren"
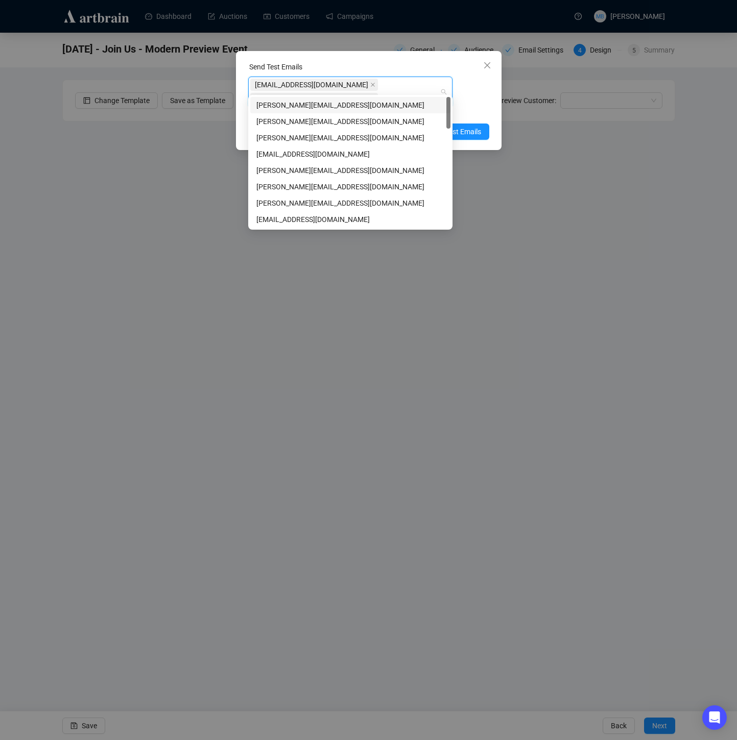
drag, startPoint x: 476, startPoint y: 89, endPoint x: 482, endPoint y: 96, distance: 8.8
click at [477, 89] on div "[EMAIL_ADDRESS][DOMAIN_NAME] [EMAIL_ADDRESS][DOMAIN_NAME] Enter up to 20 Test E…" at bounding box center [368, 97] width 241 height 41
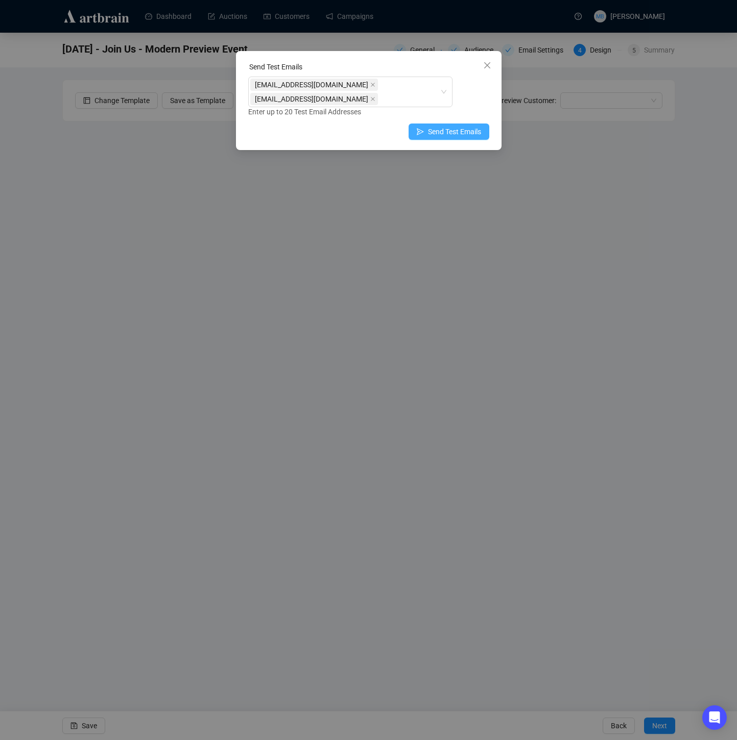
click at [469, 126] on span "Send Test Emails" at bounding box center [454, 131] width 53 height 11
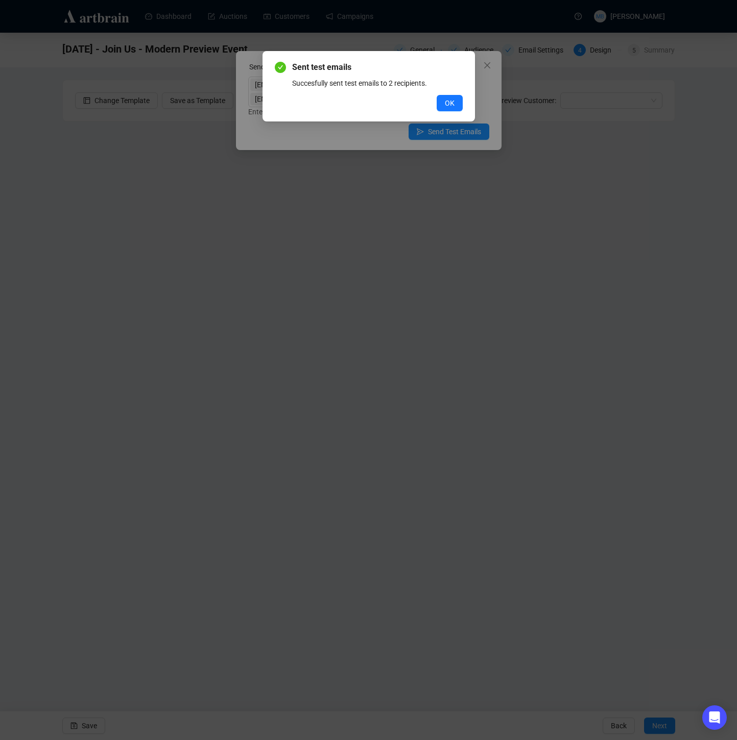
click at [451, 102] on span "OK" at bounding box center [450, 103] width 10 height 11
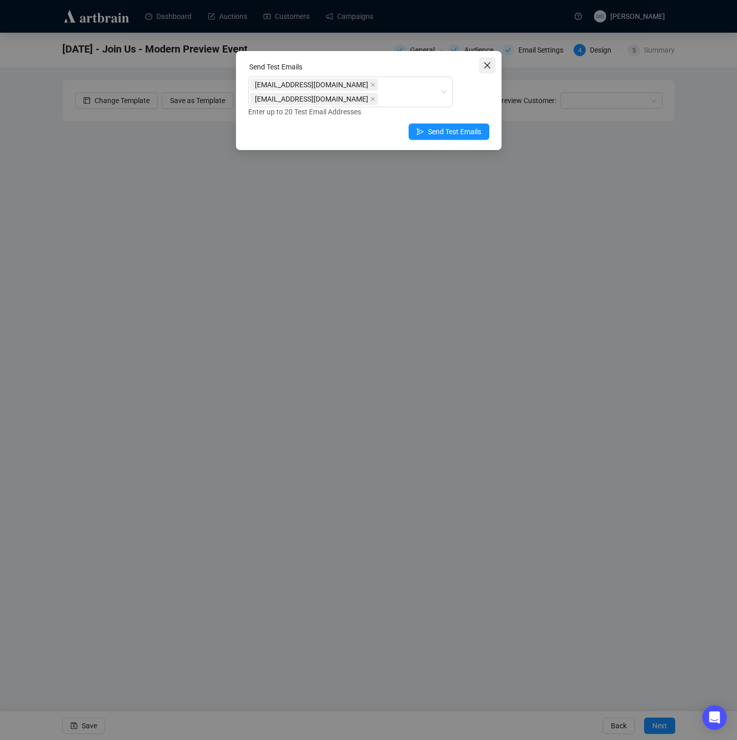
click at [486, 69] on button "Close" at bounding box center [487, 65] width 16 height 16
